Goal: Task Accomplishment & Management: Manage account settings

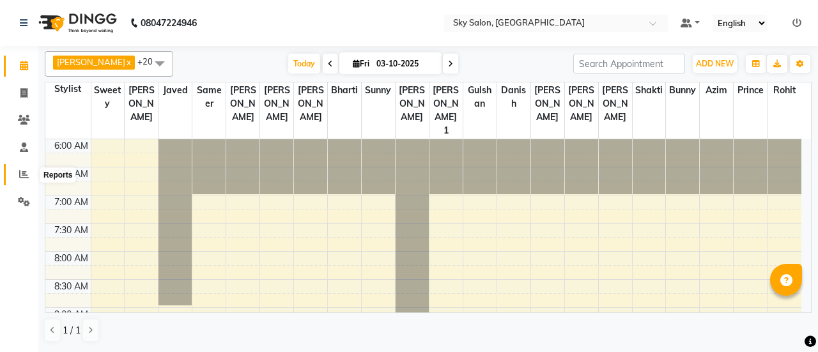
click at [19, 176] on icon at bounding box center [24, 174] width 10 height 10
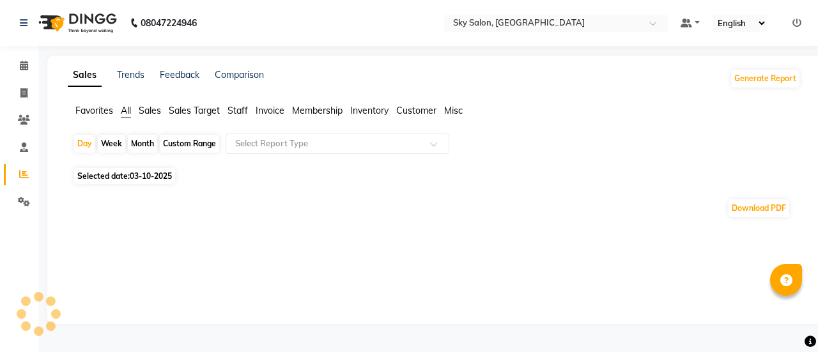
click at [237, 107] on span "Staff" at bounding box center [238, 111] width 20 height 12
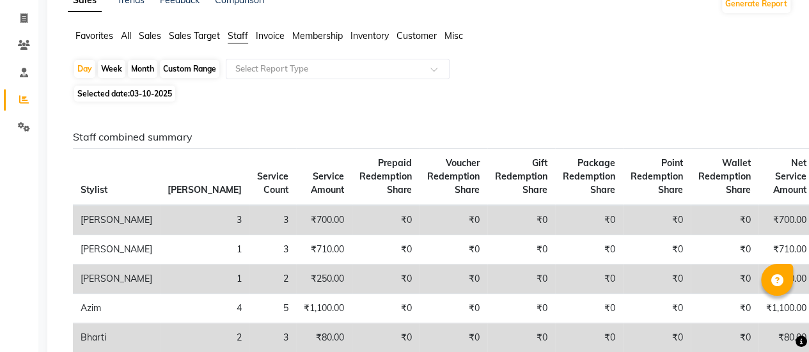
scroll to position [75, 0]
click at [189, 66] on div "Custom Range" at bounding box center [189, 68] width 59 height 18
select select "10"
select select "2025"
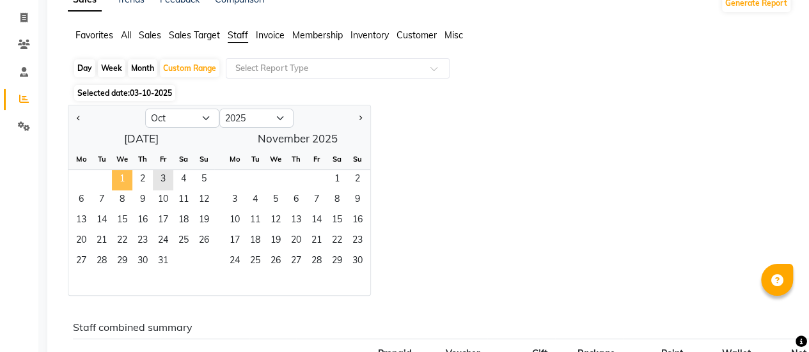
click at [125, 178] on span "1" at bounding box center [122, 180] width 20 height 20
click at [161, 181] on span "3" at bounding box center [163, 180] width 20 height 20
click at [467, 135] on div "Jan Feb Mar Apr May Jun [DATE] Aug Sep Oct Nov [DATE] 2016 2017 2018 2019 2020 …" at bounding box center [430, 200] width 724 height 191
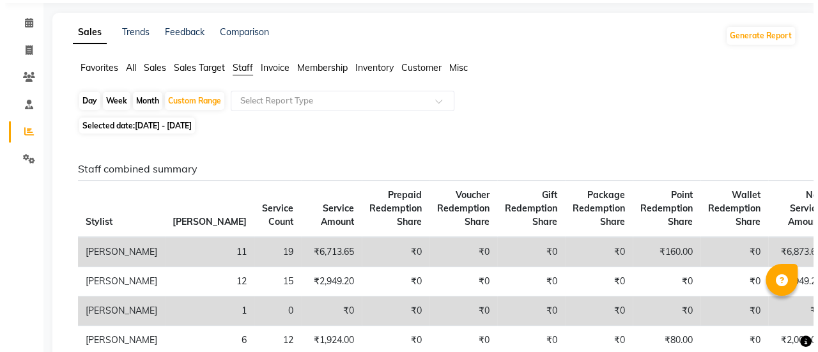
scroll to position [0, 0]
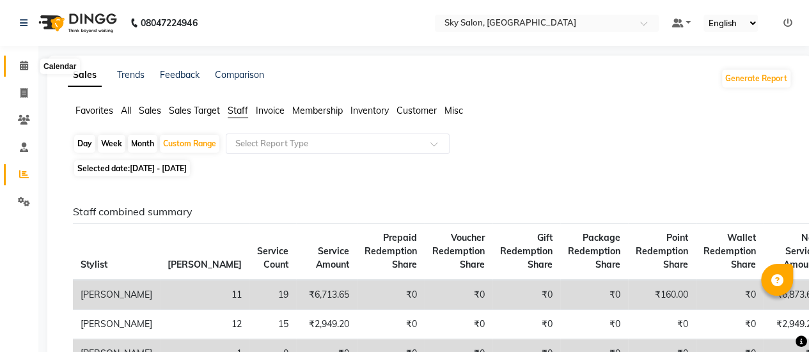
click at [13, 62] on span at bounding box center [24, 66] width 22 height 15
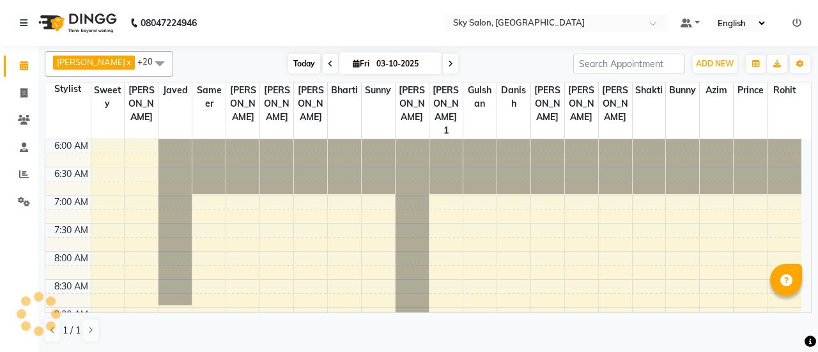
click at [288, 68] on span "Today" at bounding box center [304, 64] width 32 height 20
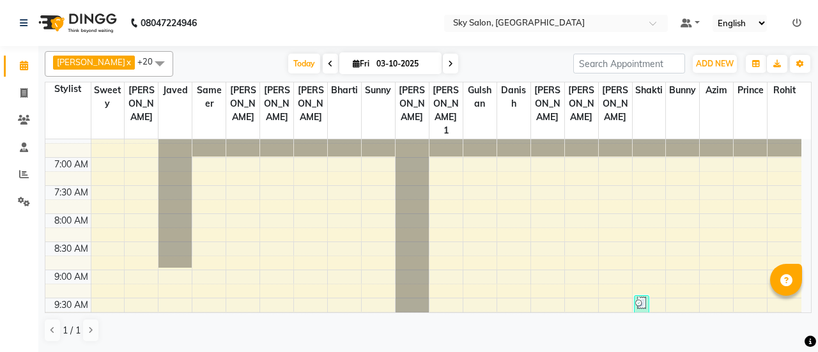
scroll to position [37, 0]
click at [288, 72] on span "Today" at bounding box center [304, 64] width 32 height 20
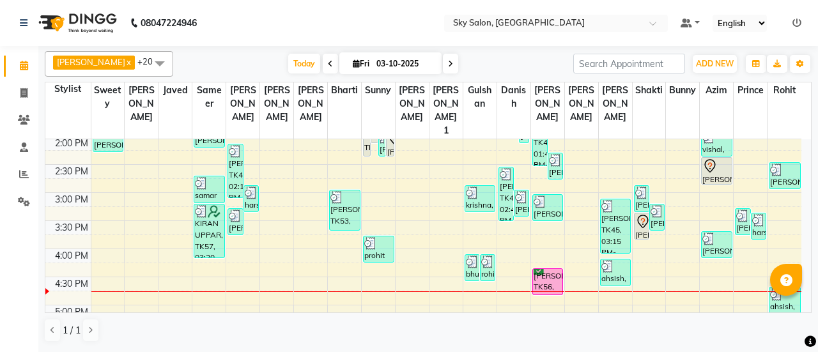
scroll to position [446, 0]
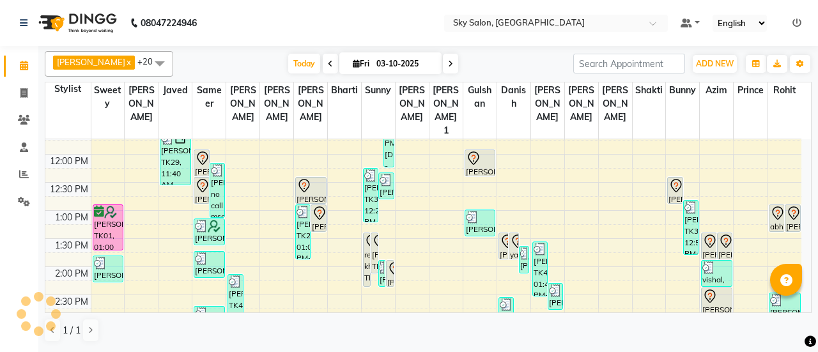
click at [328, 64] on icon at bounding box center [330, 64] width 5 height 8
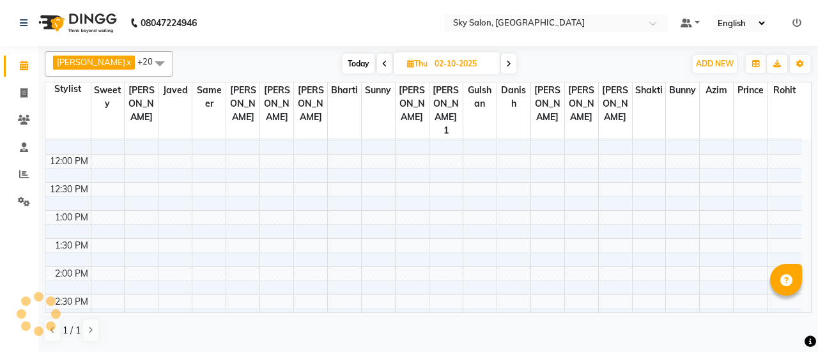
scroll to position [555, 0]
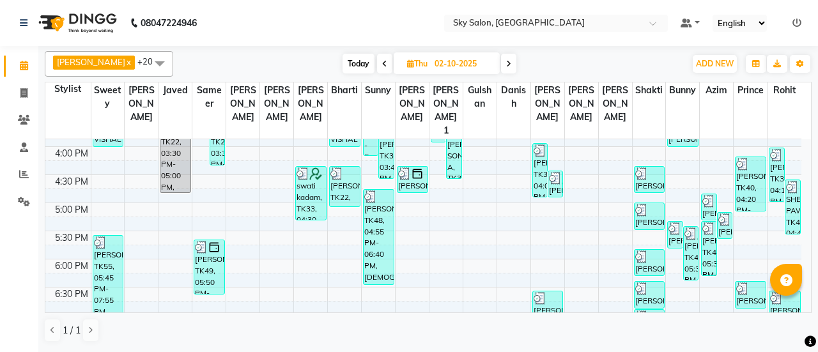
click at [377, 65] on span at bounding box center [384, 64] width 15 height 20
type input "01-10-2025"
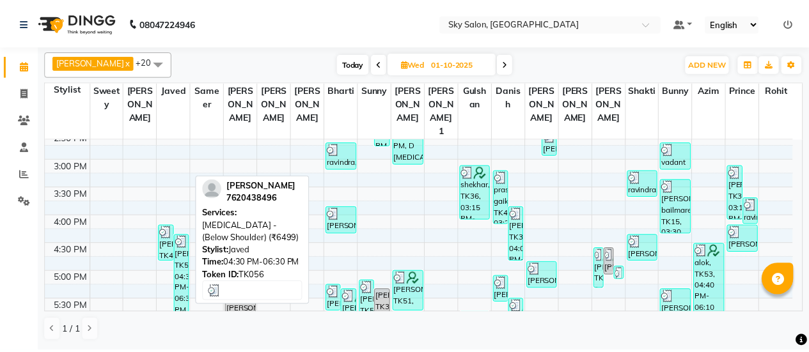
scroll to position [485, 0]
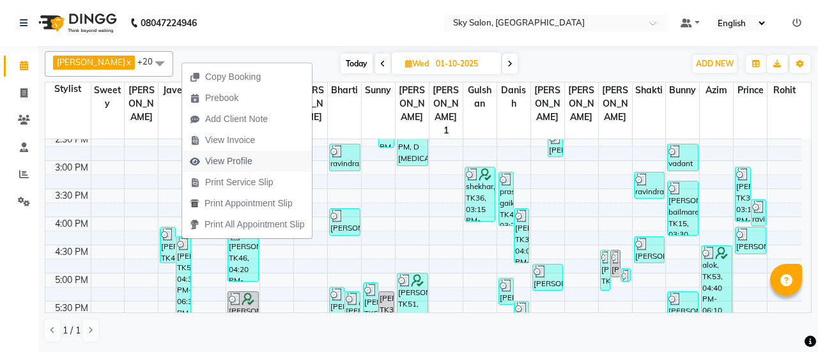
click at [237, 160] on span "View Profile" at bounding box center [228, 161] width 47 height 13
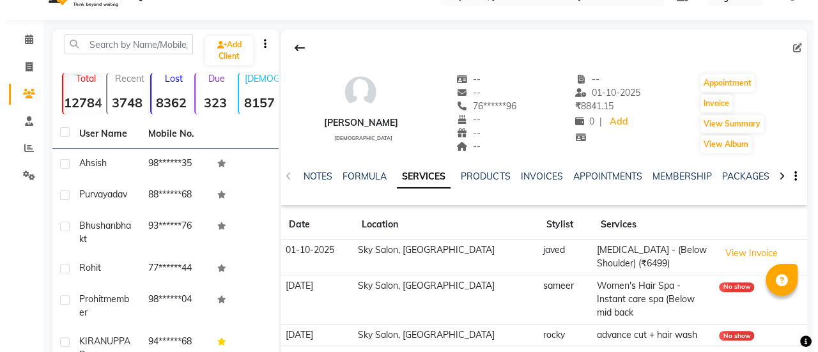
scroll to position [27, 0]
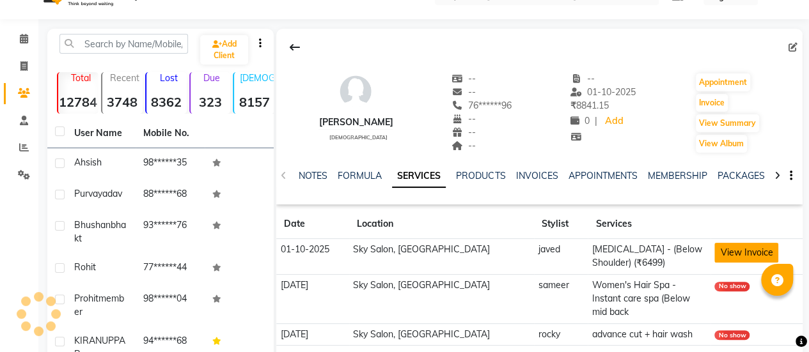
click at [714, 251] on button "View Invoice" at bounding box center [746, 253] width 64 height 20
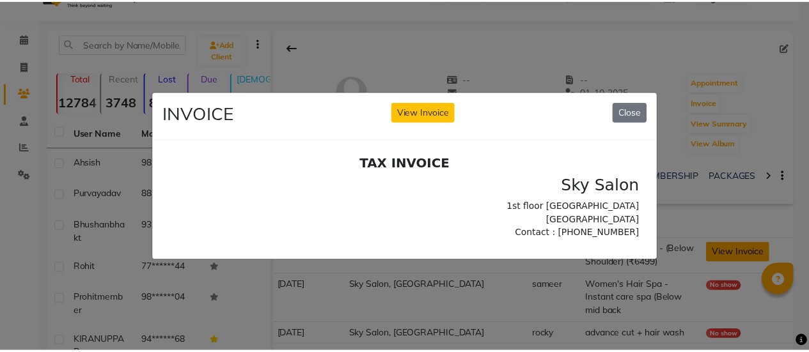
scroll to position [0, 0]
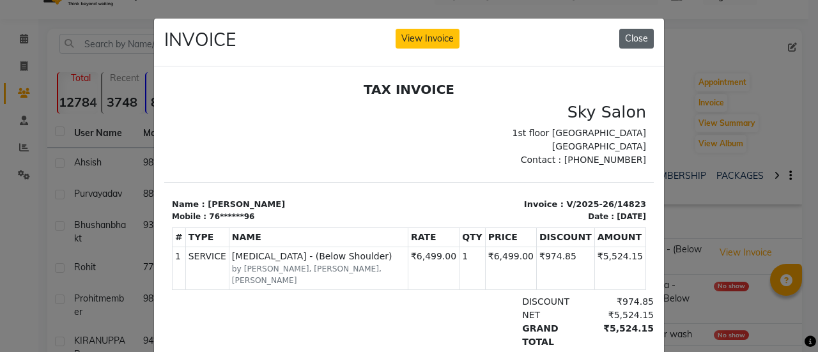
click at [623, 38] on button "Close" at bounding box center [636, 39] width 35 height 20
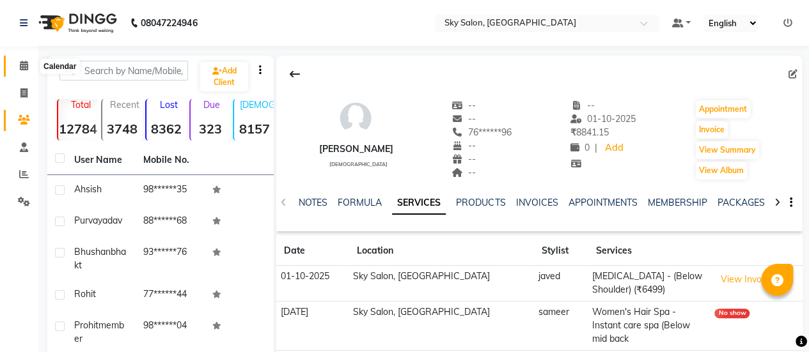
click at [15, 71] on span at bounding box center [24, 66] width 22 height 15
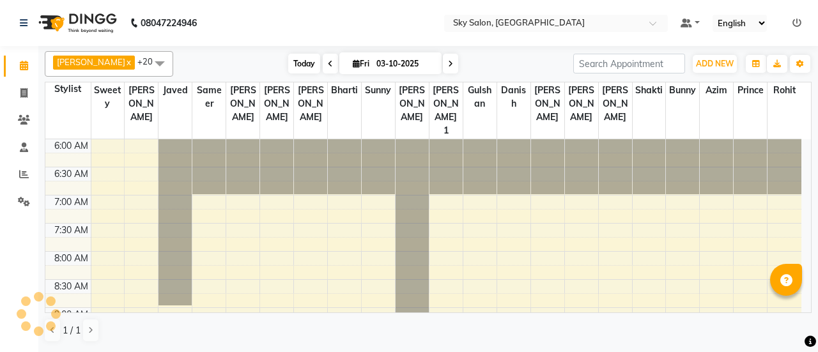
click at [288, 65] on span "Today" at bounding box center [304, 64] width 32 height 20
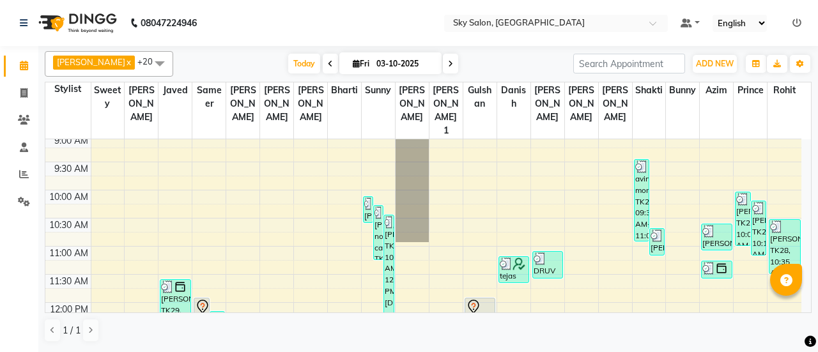
scroll to position [171, 0]
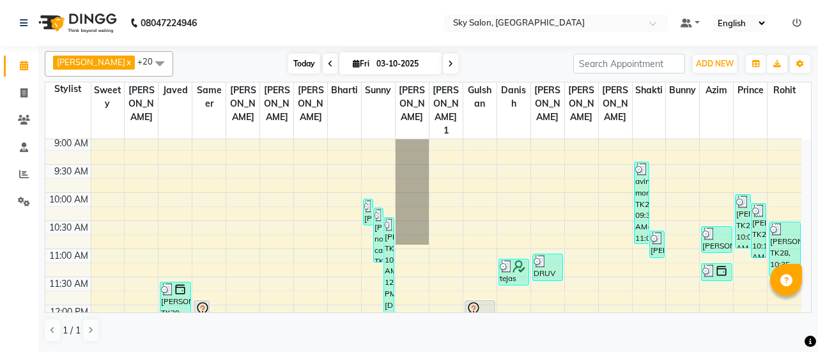
click at [288, 70] on span "Today" at bounding box center [304, 64] width 32 height 20
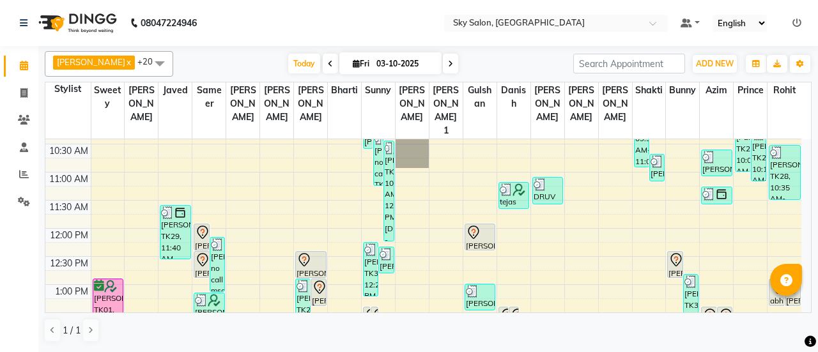
scroll to position [247, 0]
click at [288, 60] on span "Today" at bounding box center [304, 64] width 32 height 20
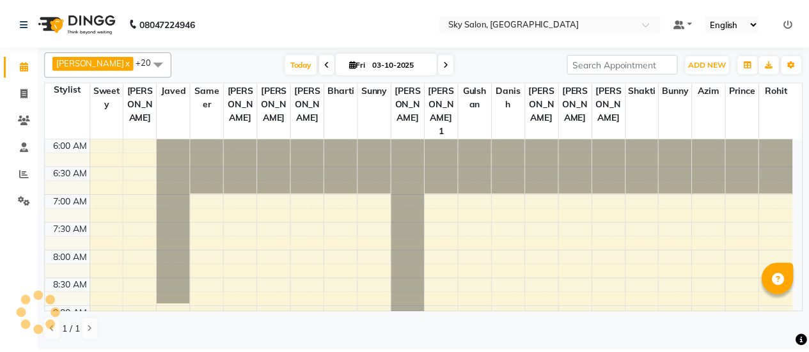
scroll to position [555, 0]
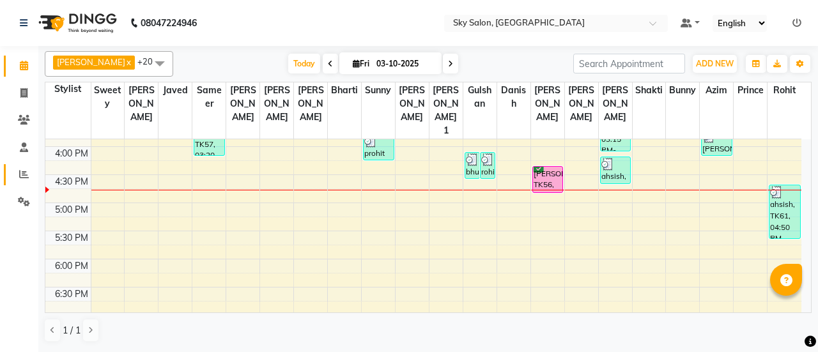
click at [18, 164] on link "Reports" at bounding box center [19, 174] width 31 height 21
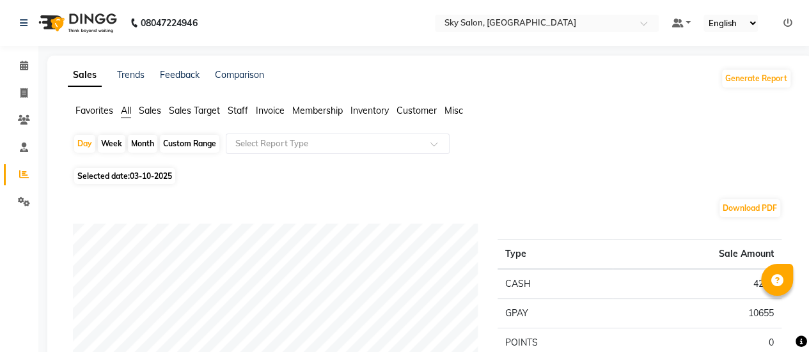
click at [192, 109] on span "Sales Target" at bounding box center [194, 111] width 51 height 12
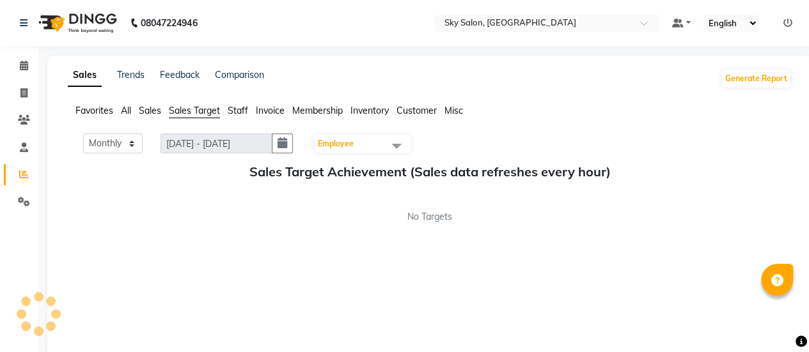
click at [146, 112] on span "Sales" at bounding box center [150, 111] width 22 height 12
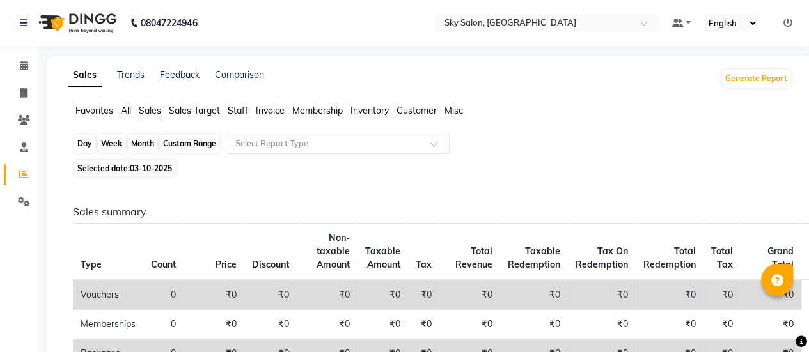
click at [77, 141] on div "Day" at bounding box center [84, 144] width 21 height 18
select select "10"
select select "2025"
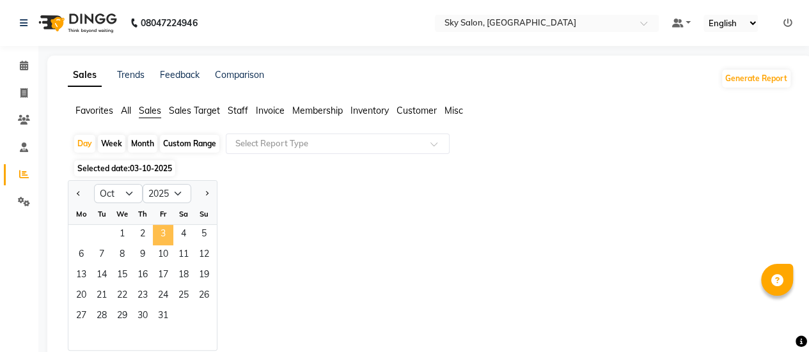
click at [157, 240] on span "3" at bounding box center [163, 235] width 20 height 20
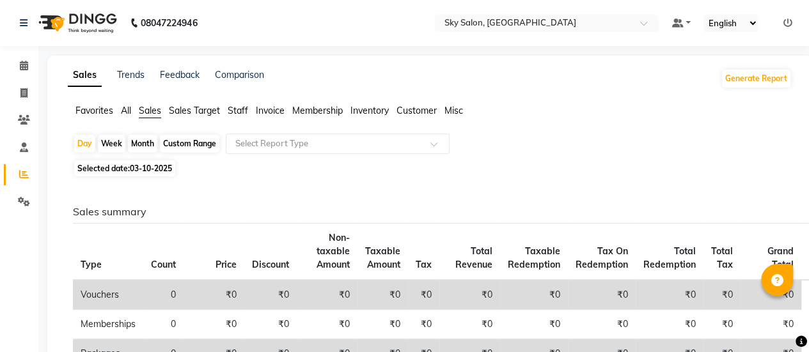
click at [238, 111] on span "Staff" at bounding box center [238, 111] width 20 height 12
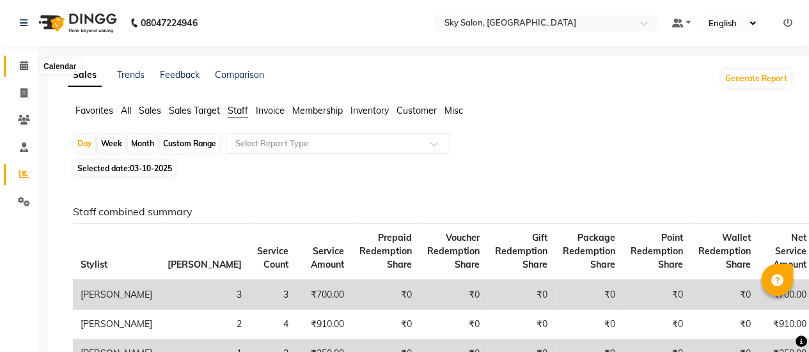
click at [15, 64] on span at bounding box center [24, 66] width 22 height 15
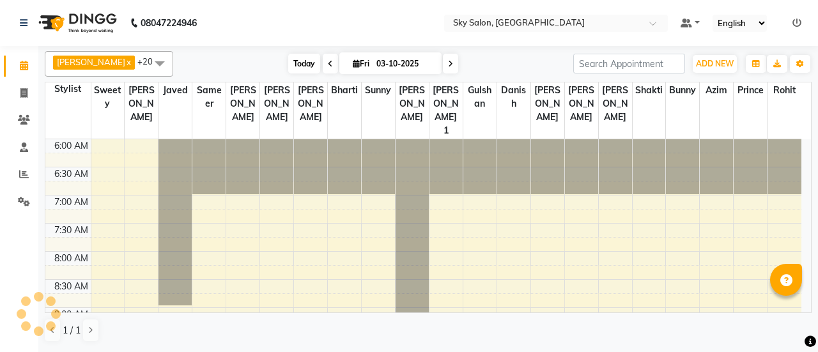
click at [288, 61] on span "Today" at bounding box center [304, 64] width 32 height 20
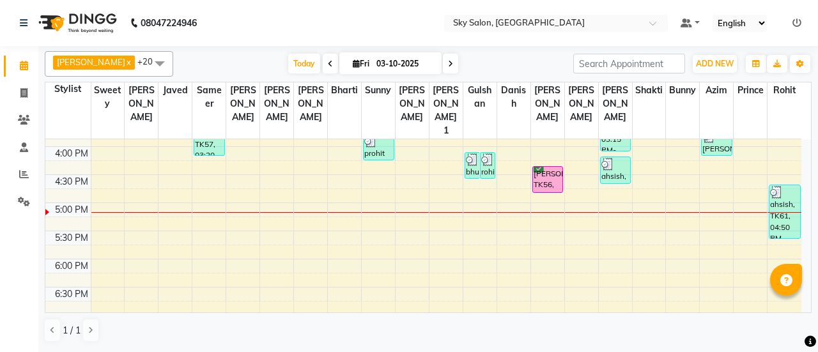
click at [286, 74] on div "[PERSON_NAME] saha x [PERSON_NAME] x [PERSON_NAME] x [PERSON_NAME] x bharti x B…" at bounding box center [428, 64] width 767 height 26
click at [288, 72] on span "Today" at bounding box center [304, 64] width 32 height 20
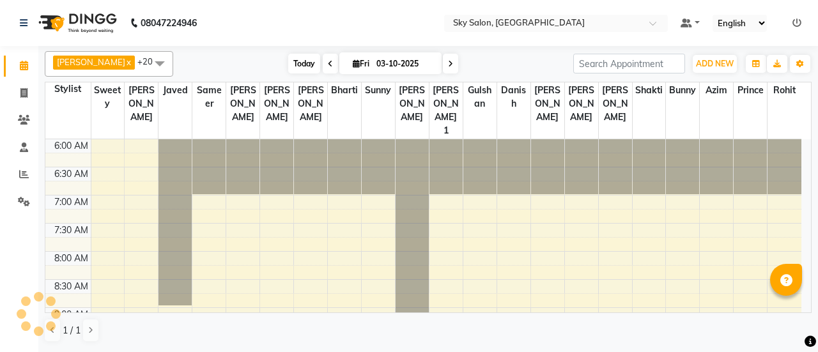
scroll to position [610, 0]
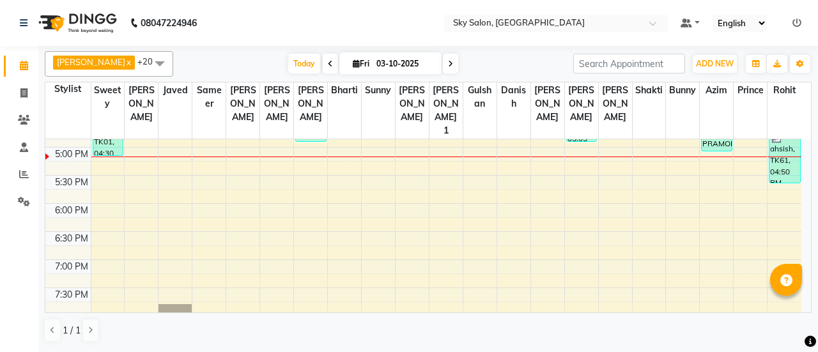
click at [797, 27] on link at bounding box center [797, 23] width 9 height 12
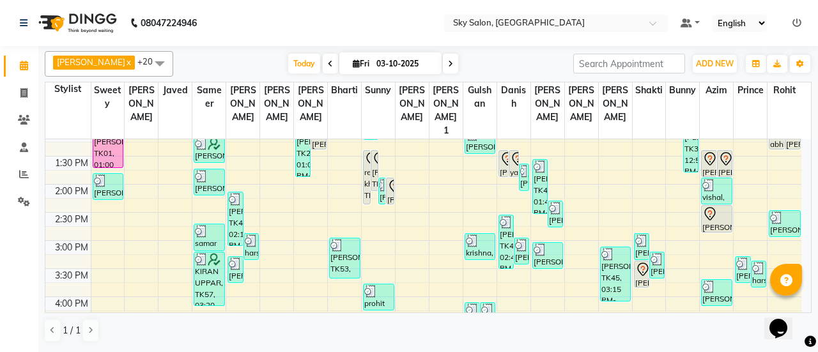
scroll to position [404, 0]
click at [323, 63] on span at bounding box center [330, 64] width 15 height 20
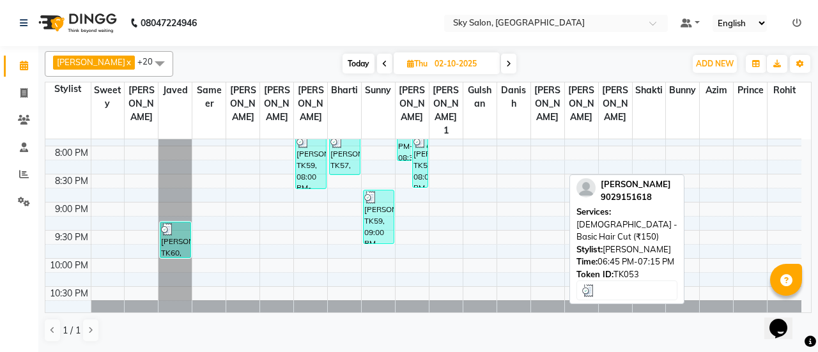
scroll to position [795, 0]
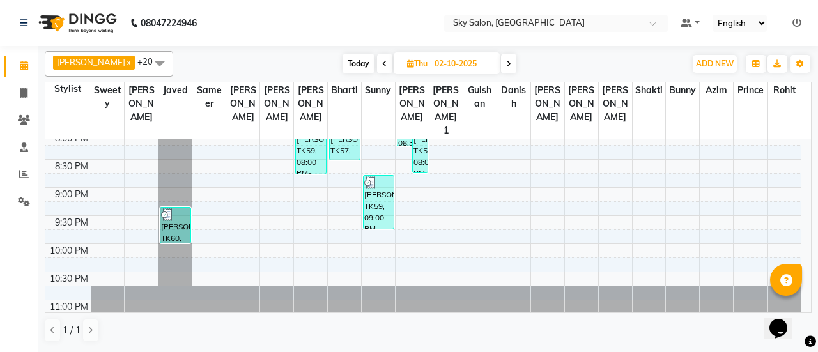
click at [501, 70] on span at bounding box center [508, 64] width 15 height 20
type input "03-10-2025"
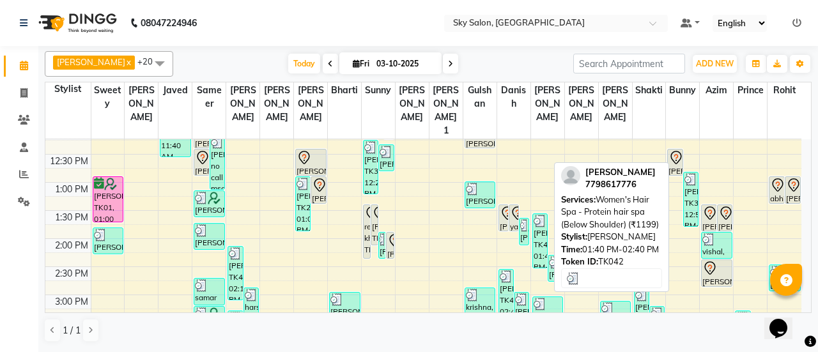
scroll to position [352, 0]
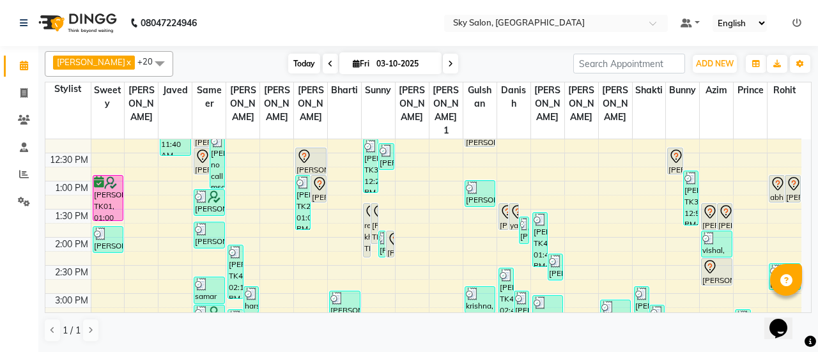
click at [296, 62] on span "Today" at bounding box center [304, 64] width 32 height 20
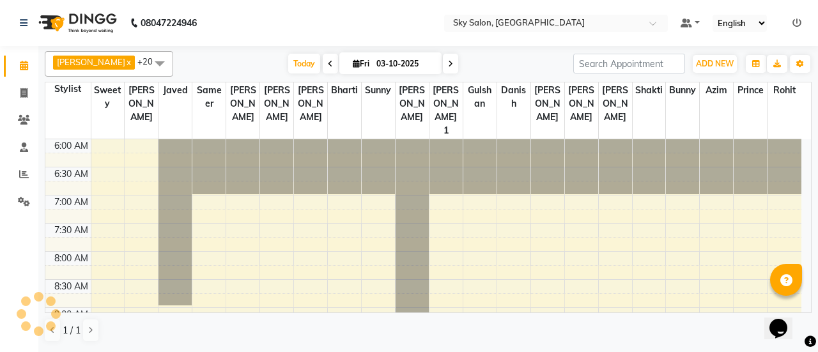
scroll to position [555, 0]
